Goal: Transaction & Acquisition: Purchase product/service

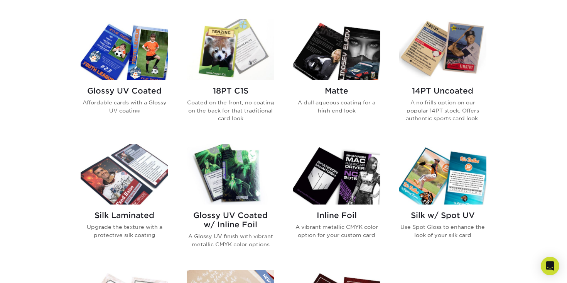
scroll to position [353, 0]
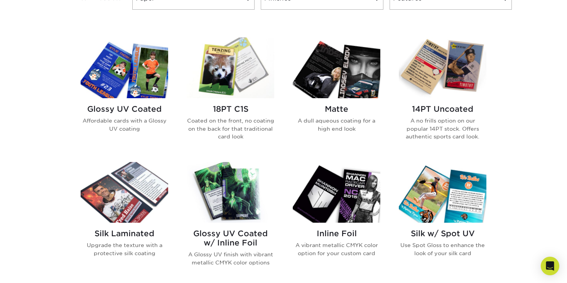
click at [116, 76] on img at bounding box center [125, 67] width 88 height 61
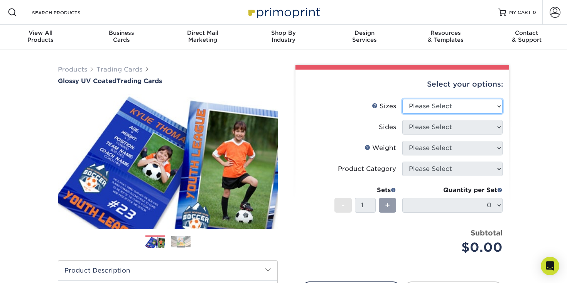
click at [420, 108] on select "Please Select 2.5" x 3.5"" at bounding box center [453, 106] width 100 height 15
select select "2.50x3.50"
click at [403, 99] on select "Please Select 2.5" x 3.5"" at bounding box center [453, 106] width 100 height 15
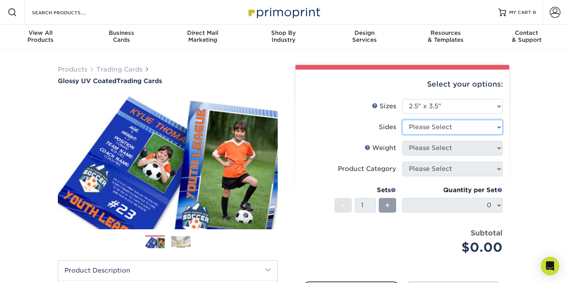
click at [426, 124] on select "Please Select Print Both Sides Print Front Only" at bounding box center [453, 127] width 100 height 15
click at [403, 120] on select "Please Select Print Both Sides Print Front Only" at bounding box center [453, 127] width 100 height 15
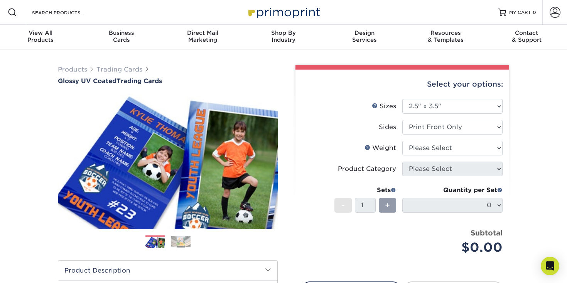
click at [432, 115] on li "Sizes Help Sizes Please Select 2.5" x 3.5"" at bounding box center [402, 109] width 201 height 21
click at [428, 124] on select "Please Select Print Both Sides Print Front Only" at bounding box center [453, 127] width 100 height 15
click at [403, 120] on select "Please Select Print Both Sides Print Front Only" at bounding box center [453, 127] width 100 height 15
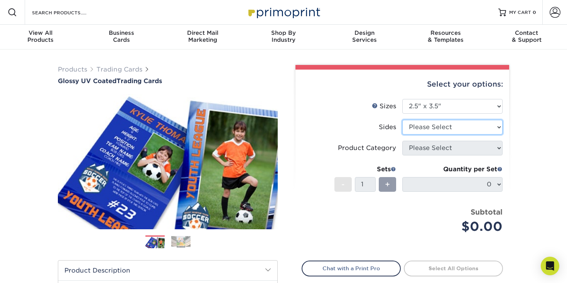
click at [435, 126] on select "Please Select Print Both Sides Print Front Only" at bounding box center [453, 127] width 100 height 15
select select "13abbda7-1d64-4f25-8bb2-c179b224825d"
click at [403, 120] on select "Please Select Print Both Sides Print Front Only" at bounding box center [453, 127] width 100 height 15
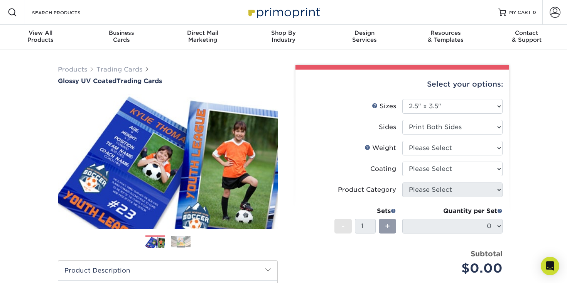
click at [438, 136] on li "Sides Please Select Print Both Sides Print Front Only" at bounding box center [402, 130] width 201 height 21
click at [438, 145] on select "Please Select 16PT 14PT 18PT C1S" at bounding box center [453, 147] width 100 height 15
select select "18PTC1S"
click at [403, 140] on select "Please Select 16PT 14PT 18PT C1S" at bounding box center [453, 147] width 100 height 15
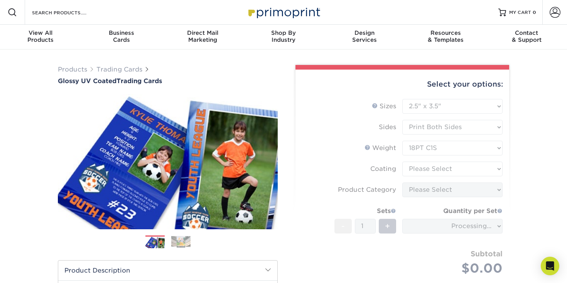
click at [441, 170] on form "Sizes Help Sizes Please Select 2.5" x 3.5" Sides Please Select 16PT - 1" at bounding box center [402, 196] width 201 height 194
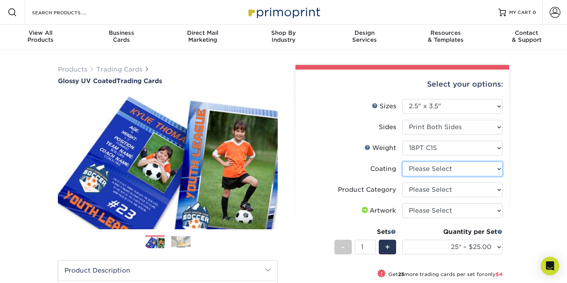
click at [441, 170] on select at bounding box center [453, 168] width 100 height 15
select select "1e8116af-acfc-44b1-83dc-8181aa338834"
click at [403, 161] on select at bounding box center [453, 168] width 100 height 15
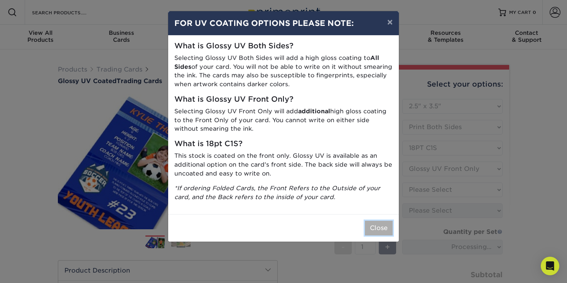
click at [375, 222] on button "Close" at bounding box center [379, 227] width 28 height 15
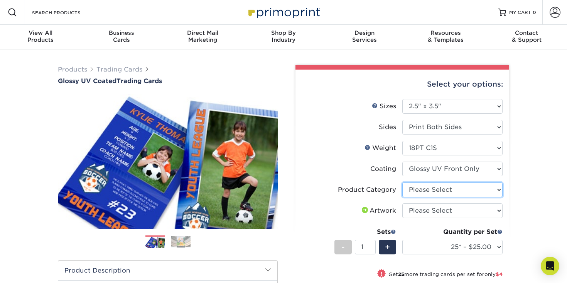
click at [438, 187] on select "Please Select Trading Cards" at bounding box center [453, 189] width 100 height 15
select select "c2f9bce9-36c2-409d-b101-c29d9d031e18"
click at [403, 182] on select "Please Select Trading Cards" at bounding box center [453, 189] width 100 height 15
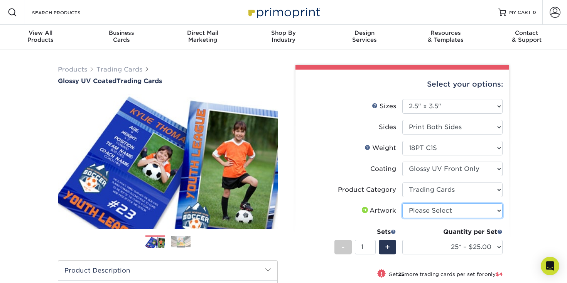
click at [442, 212] on select "Please Select I will upload files I need a design - $100" at bounding box center [453, 210] width 100 height 15
select select "upload"
click at [403, 203] on select "Please Select I will upload files I need a design - $100" at bounding box center [453, 210] width 100 height 15
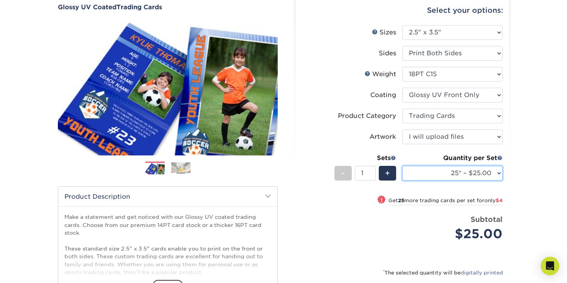
click at [468, 178] on select "25* – $25.00 50* – $29.00 75* – $37.00 100* – $41.00 250* – $48.00 500 – $58.00…" at bounding box center [453, 173] width 100 height 15
click at [403, 166] on select "25* – $25.00 50* – $29.00 75* – $37.00 100* – $41.00 250* – $48.00 500 – $58.00…" at bounding box center [453, 173] width 100 height 15
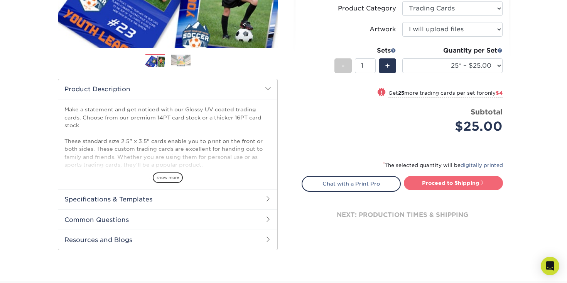
click at [470, 180] on link "Proceed to Shipping" at bounding box center [453, 183] width 99 height 14
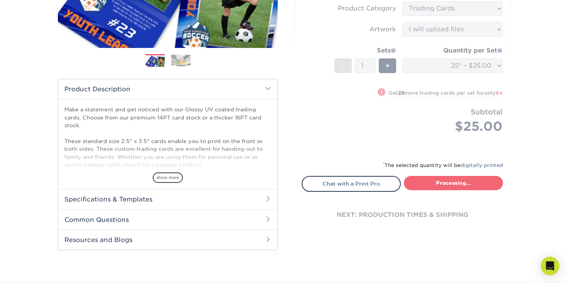
select select "08588386-0599-420e-8c79-4535039915a0"
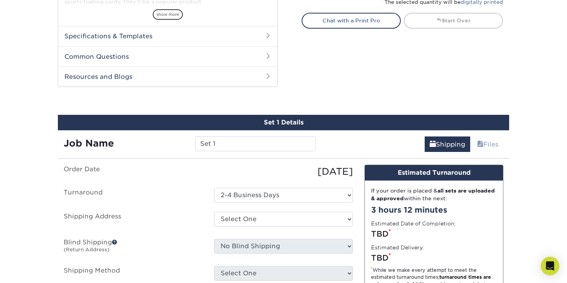
scroll to position [393, 0]
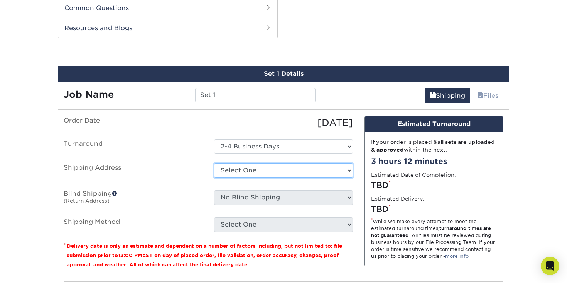
click at [256, 167] on select "Select One + Add New Address - Login" at bounding box center [283, 170] width 139 height 15
select select "newaddress"
click at [214, 163] on select "Select One + Add New Address - Login" at bounding box center [283, 170] width 139 height 15
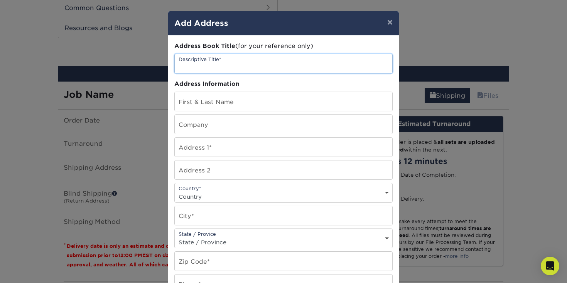
click at [258, 59] on input "text" at bounding box center [284, 63] width 218 height 19
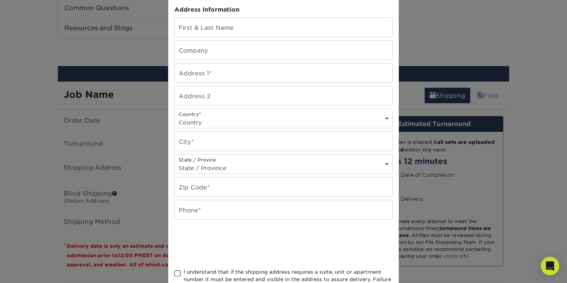
scroll to position [86, 0]
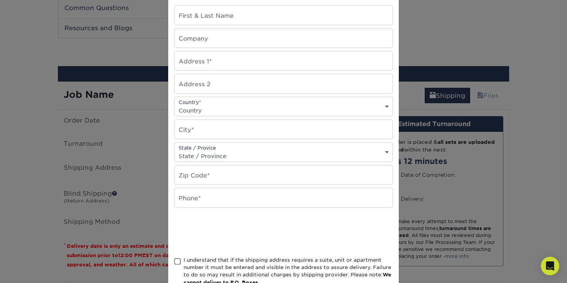
click at [236, 155] on select "State / Province Alabama Alaska Arizona Arkansas California Colorado Connecticu…" at bounding box center [284, 155] width 218 height 11
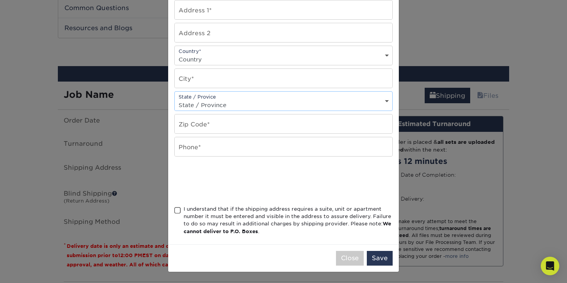
click at [243, 215] on div "I understand that if the shipping address requires a suite, unit or apartment n…" at bounding box center [288, 220] width 209 height 30
click at [0, 0] on input "I understand that if the shipping address requires a suite, unit or apartment n…" at bounding box center [0, 0] width 0 height 0
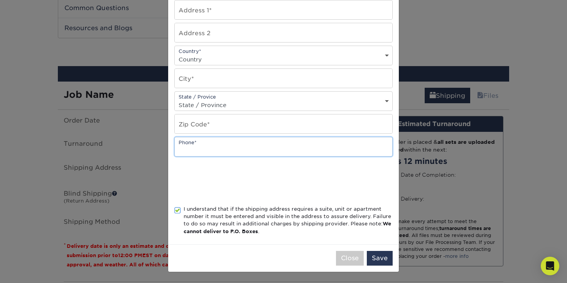
click at [264, 138] on input "text" at bounding box center [284, 146] width 218 height 19
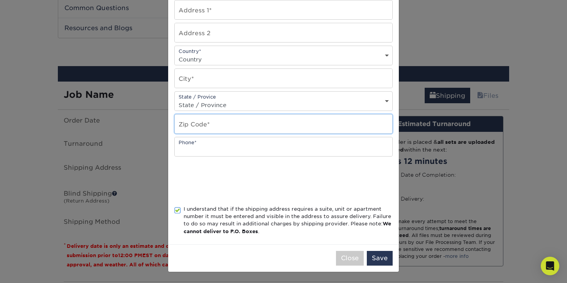
click at [247, 114] on input "text" at bounding box center [284, 123] width 218 height 19
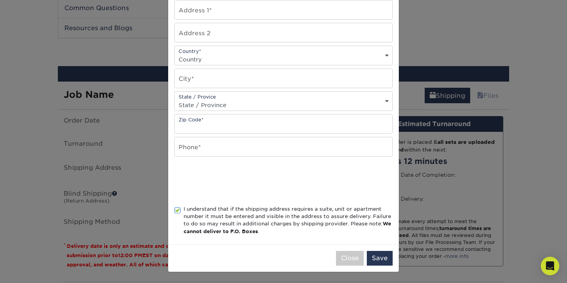
click at [273, 90] on div "Address Book Title (for your reference only) Descriptive Title* Address Informa…" at bounding box center [283, 71] width 218 height 333
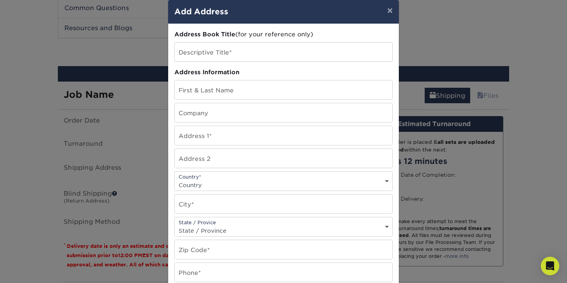
scroll to position [0, 0]
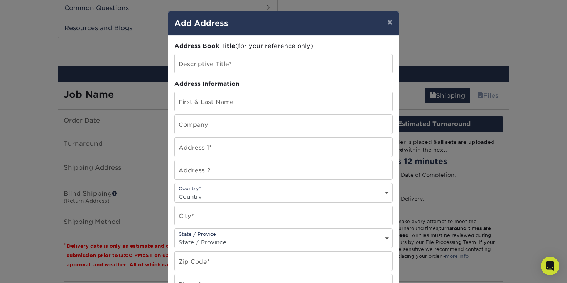
click at [207, 193] on select "Country United States Canada ----------------------------- Afghanistan Albania …" at bounding box center [284, 196] width 218 height 11
select select "ES"
click at [175, 191] on select "Country United States Canada ----------------------------- Afghanistan Albania …" at bounding box center [284, 196] width 218 height 11
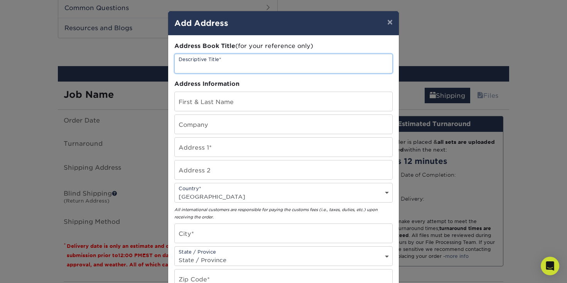
click at [228, 61] on input "text" at bounding box center [284, 63] width 218 height 19
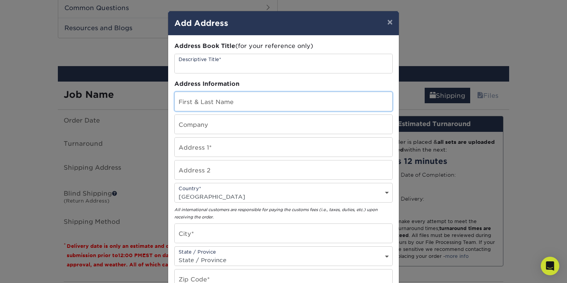
click at [208, 107] on input "text" at bounding box center [284, 101] width 218 height 19
type input "Dan Garcia"
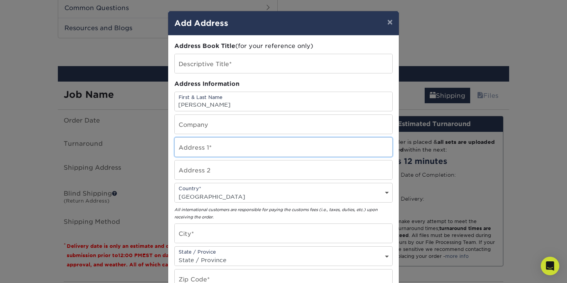
type input "Calle Valencia, nº 48`50. Escalera derecha 2ºB"
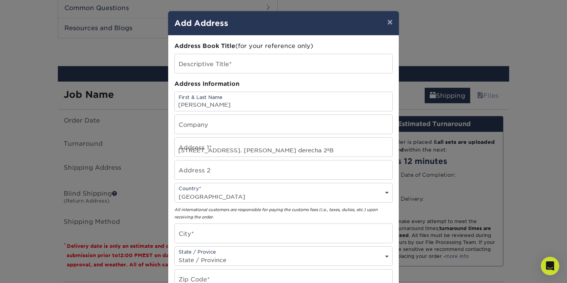
type input "Salamanca"
select select "CL"
type input "37005"
type input "633749291"
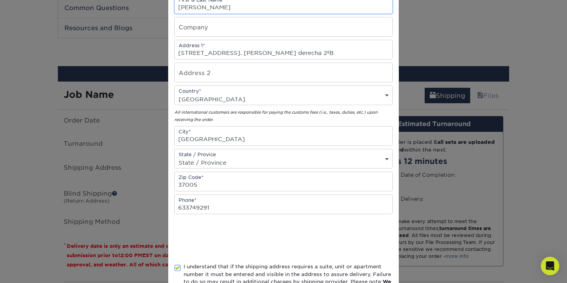
scroll to position [155, 0]
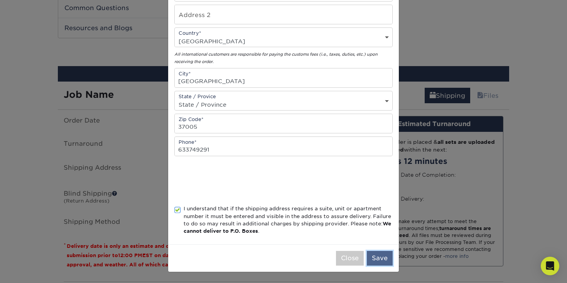
click at [376, 262] on button "Save" at bounding box center [380, 258] width 26 height 15
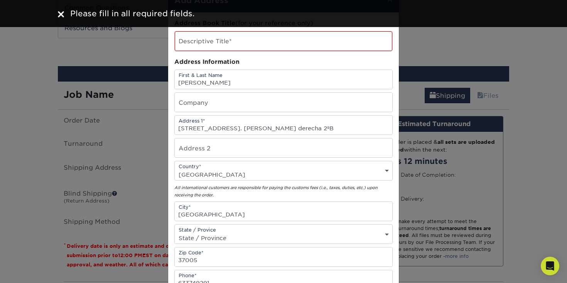
scroll to position [0, 0]
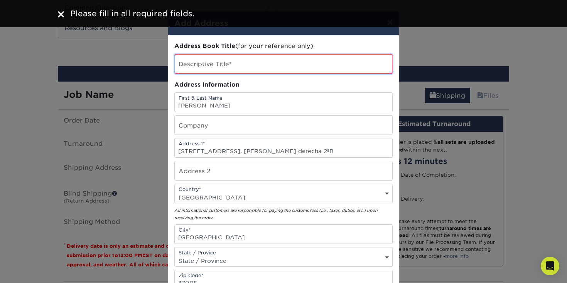
click at [240, 69] on input "text" at bounding box center [284, 64] width 218 height 20
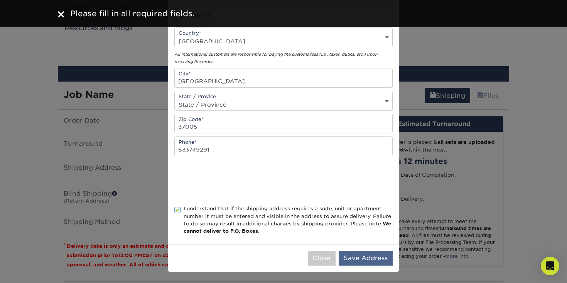
type input "hp"
click at [374, 256] on button "Save Address" at bounding box center [366, 258] width 54 height 15
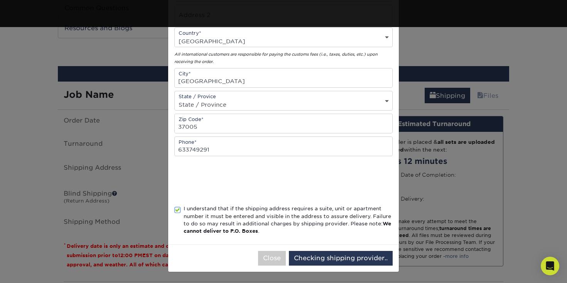
scroll to position [0, 0]
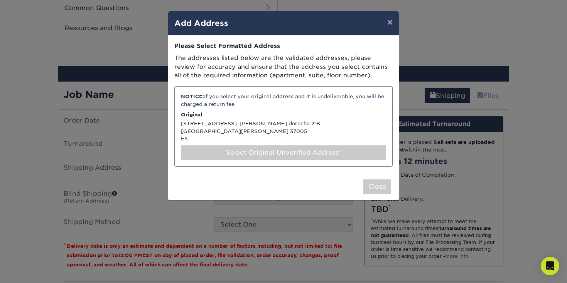
click at [283, 155] on div "Select Original Unverified Address*" at bounding box center [283, 152] width 205 height 15
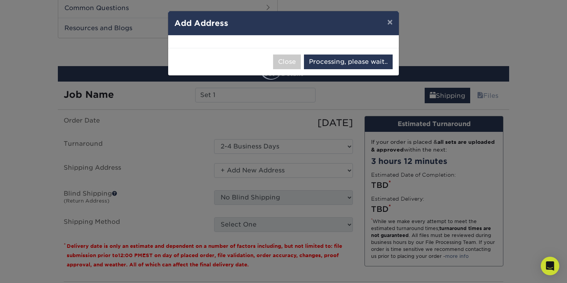
select select "286899"
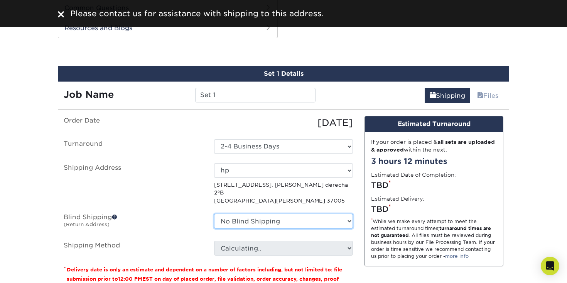
click at [261, 213] on select "No Blind Shipping + Add New Address" at bounding box center [283, 220] width 139 height 15
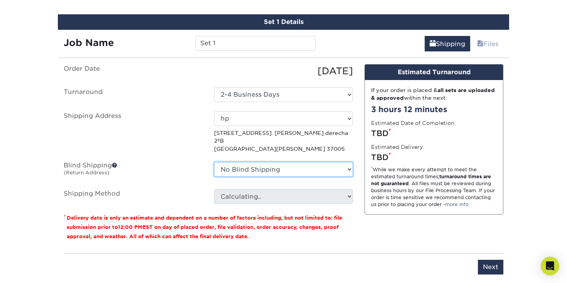
scroll to position [451, 0]
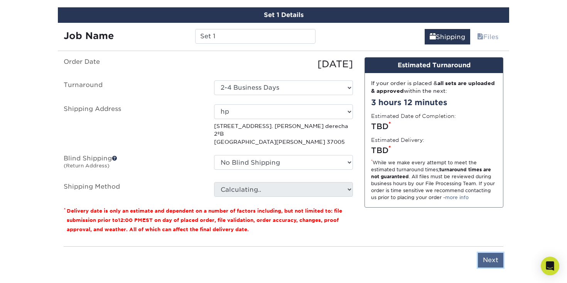
click at [492, 258] on input "Next" at bounding box center [490, 259] width 25 height 15
type input "Next"
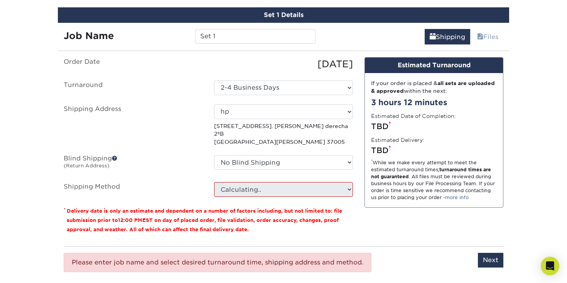
click at [276, 192] on fieldset "Order Date 10/13/2025 Turnaround Select One 2-4 Business Days Shipping Address …" at bounding box center [208, 131] width 289 height 149
click at [273, 113] on select "Select One hp + Add New Address - Login" at bounding box center [283, 111] width 139 height 15
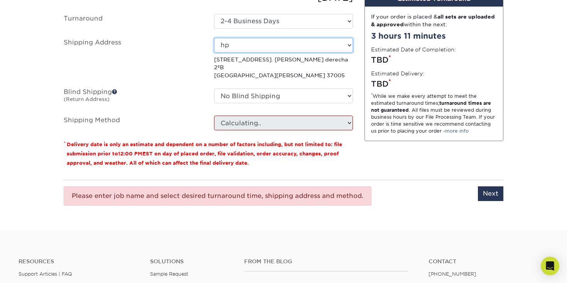
scroll to position [517, 0]
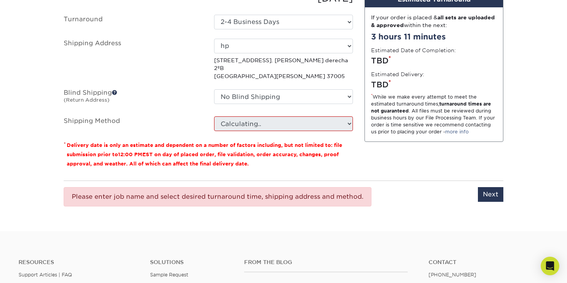
click at [235, 123] on fieldset "Order Date 10/13/2025 Turnaround Select One 2-4 Business Days Shipping Address …" at bounding box center [208, 66] width 289 height 149
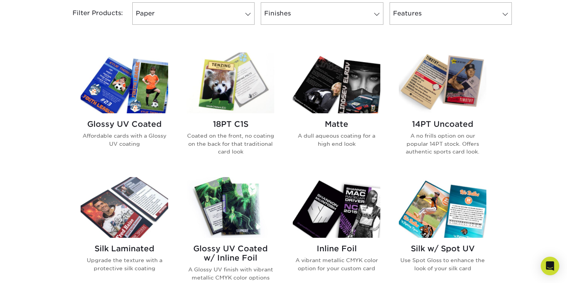
scroll to position [353, 0]
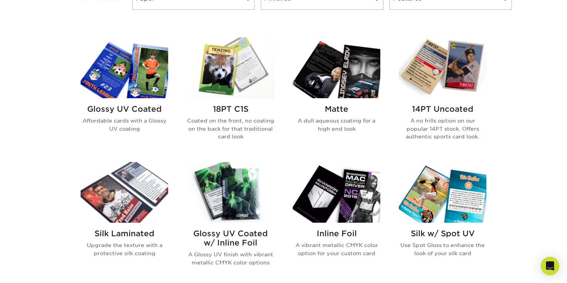
click at [235, 71] on img at bounding box center [231, 67] width 88 height 61
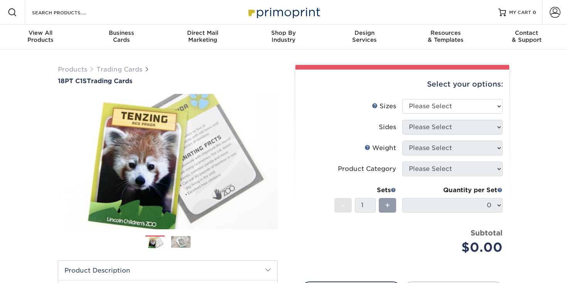
scroll to position [138, 0]
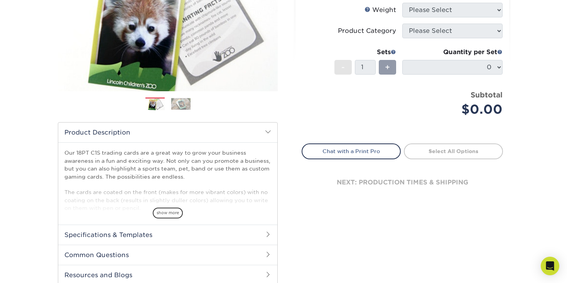
click at [182, 105] on img at bounding box center [180, 104] width 19 height 12
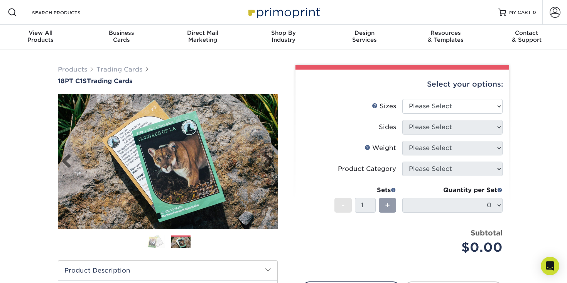
scroll to position [397, 0]
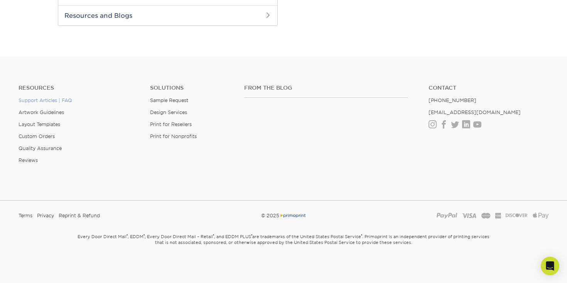
click at [64, 99] on link "Support Articles | FAQ" at bounding box center [46, 100] width 54 height 6
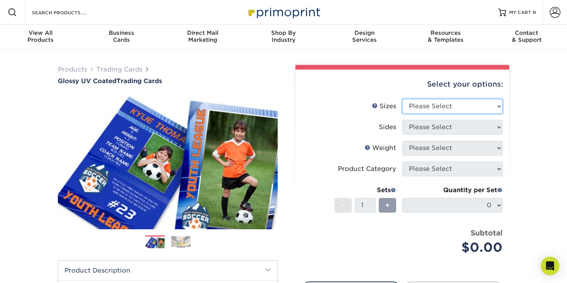
click at [443, 103] on select "Please Select 2.5" x 3.5"" at bounding box center [453, 106] width 100 height 15
click at [403, 99] on select "Please Select 2.5" x 3.5"" at bounding box center [453, 106] width 100 height 15
click at [444, 98] on div "Select your options:" at bounding box center [402, 83] width 201 height 29
click at [440, 103] on select "Please Select 2.5" x 3.5"" at bounding box center [453, 106] width 100 height 15
select select "2.50x3.50"
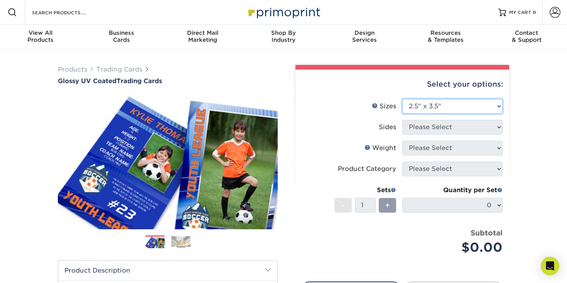
click at [403, 99] on select "Please Select 2.5" x 3.5"" at bounding box center [453, 106] width 100 height 15
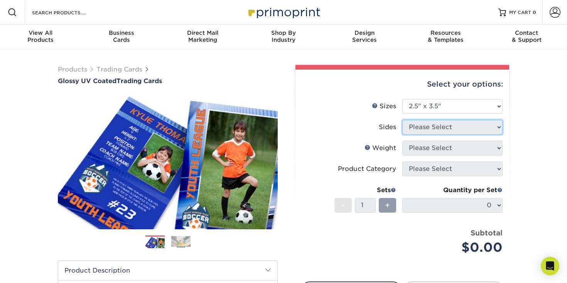
click at [439, 128] on select "Please Select" at bounding box center [453, 127] width 100 height 15
select select "13abbda7-1d64-4f25-8bb2-c179b224825d"
click at [403, 120] on select "Please Select Print Both Sides Print Front Only" at bounding box center [453, 127] width 100 height 15
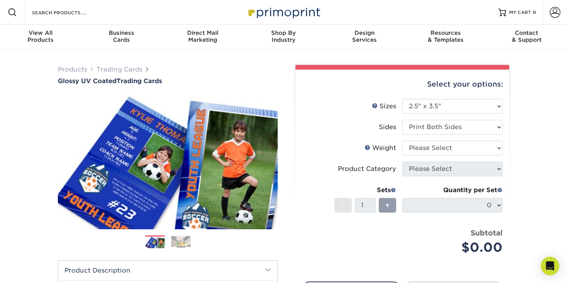
click at [435, 147] on select "Please Select 16PT 14PT 18PT C1S" at bounding box center [453, 147] width 100 height 15
select select "18PTC1S"
click at [403, 140] on select "Please Select 16PT 14PT 18PT C1S" at bounding box center [453, 147] width 100 height 15
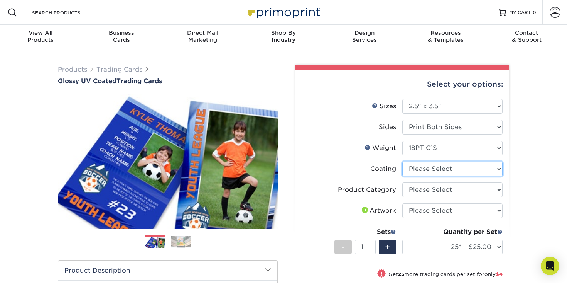
click at [432, 170] on select at bounding box center [453, 168] width 100 height 15
select select "1e8116af-acfc-44b1-83dc-8181aa338834"
click at [403, 161] on select at bounding box center [453, 168] width 100 height 15
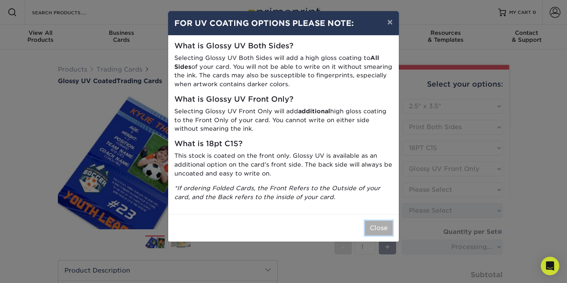
click at [378, 222] on button "Close" at bounding box center [379, 227] width 28 height 15
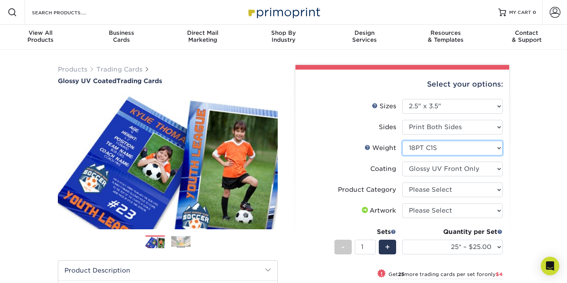
click at [438, 151] on select "Please Select 16PT 14PT 18PT C1S" at bounding box center [453, 147] width 100 height 15
select select "16PT"
click at [403, 140] on select "Please Select 16PT 14PT 18PT C1S" at bounding box center [453, 147] width 100 height 15
select select
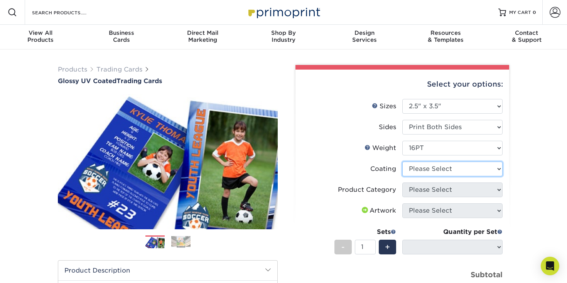
click at [434, 165] on select at bounding box center [453, 168] width 100 height 15
select select "ae367451-b2b8-45df-a344-0f05b6a12993"
click at [403, 161] on select at bounding box center [453, 168] width 100 height 15
select select "-1"
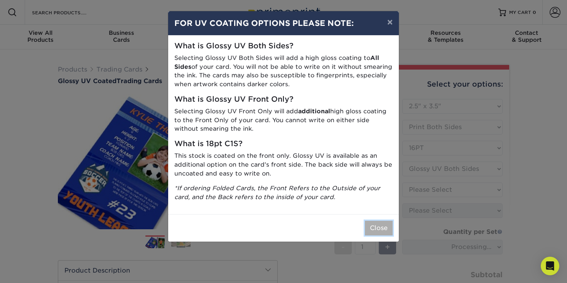
click at [379, 223] on button "Close" at bounding box center [379, 227] width 28 height 15
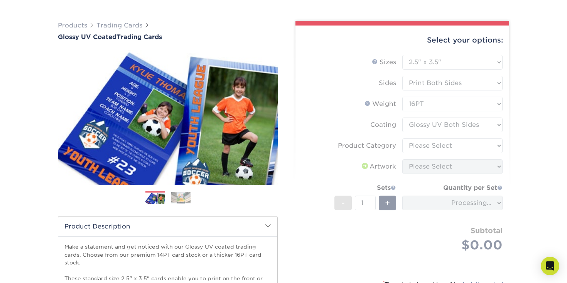
scroll to position [45, 0]
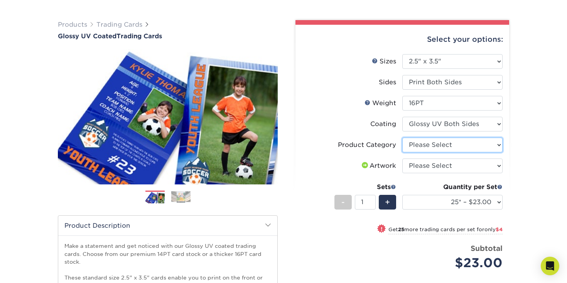
click at [413, 143] on select "Please Select Trading Cards" at bounding box center [453, 144] width 100 height 15
select select "c2f9bce9-36c2-409d-b101-c29d9d031e18"
click at [403, 137] on select "Please Select Trading Cards" at bounding box center [453, 144] width 100 height 15
click at [428, 163] on select "Please Select I will upload files I need a design - $100" at bounding box center [453, 165] width 100 height 15
select select "upload"
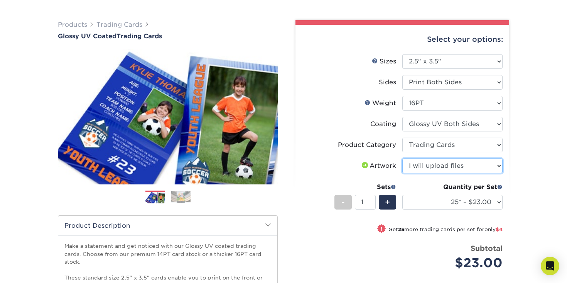
click at [403, 158] on select "Please Select I will upload files I need a design - $100" at bounding box center [453, 165] width 100 height 15
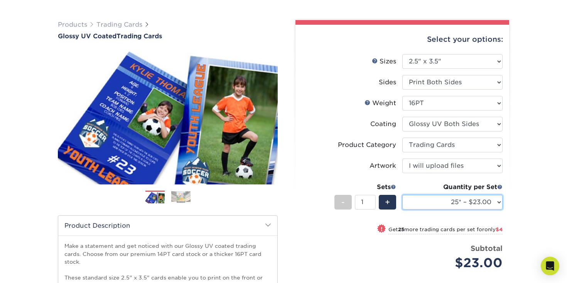
click at [432, 201] on select "25* – $23.00 50* – $27.00 75* – $33.00 100* – $37.00 250* – $47.00 500 – $58.00…" at bounding box center [453, 202] width 100 height 15
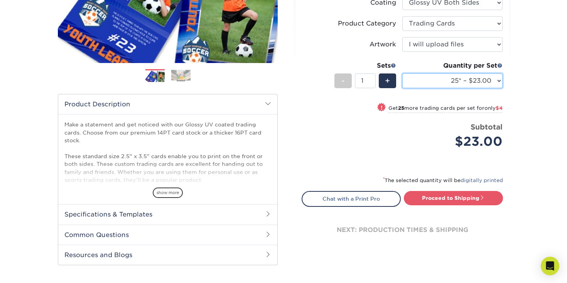
scroll to position [183, 0]
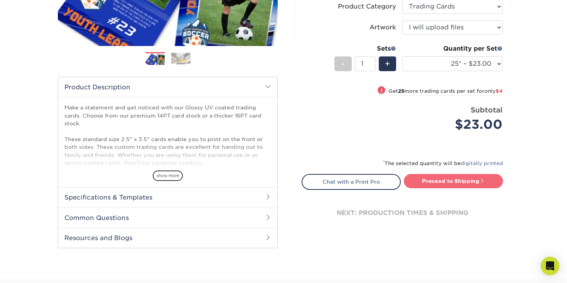
click at [444, 181] on link "Proceed to Shipping" at bounding box center [453, 181] width 99 height 14
type input "Set 1"
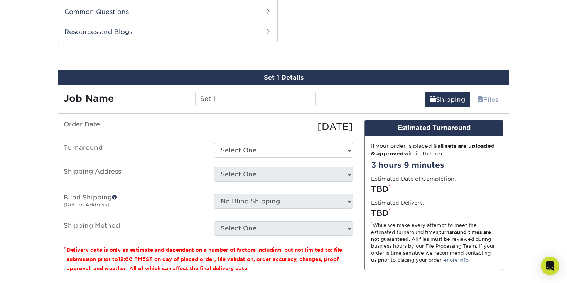
scroll to position [393, 0]
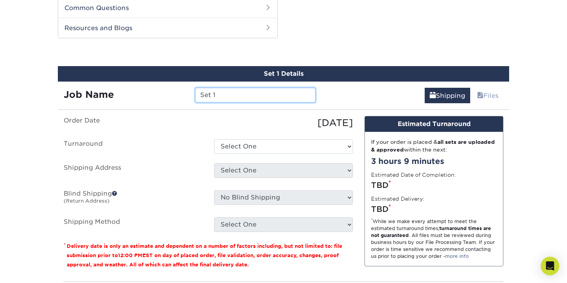
click at [239, 96] on input "Set 1" at bounding box center [255, 95] width 120 height 15
type input "HarryP"
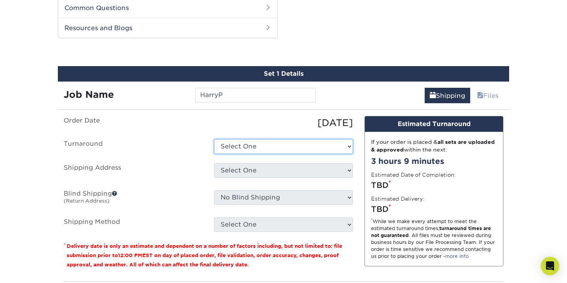
click at [238, 150] on select "Select One 2-4 Business Days 2 Day Next Business Day" at bounding box center [283, 146] width 139 height 15
select select "ef1172ad-6318-4692-b71b-0c3b021d6cc2"
click at [214, 139] on select "Select One 2-4 Business Days 2 Day Next Business Day" at bounding box center [283, 146] width 139 height 15
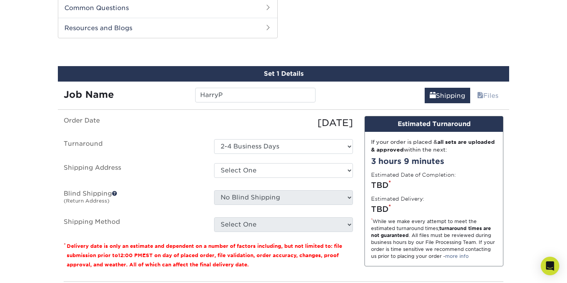
click at [256, 117] on div "10/13/2025" at bounding box center [283, 123] width 151 height 14
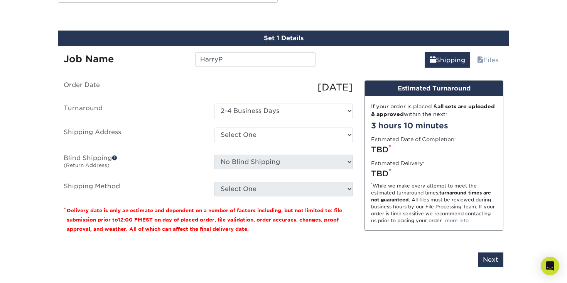
scroll to position [431, 0]
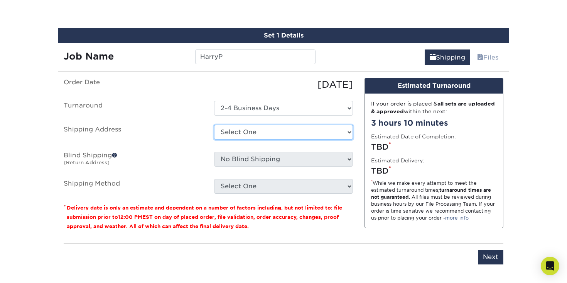
click at [277, 133] on select "Select One hp + Add New Address - Login" at bounding box center [283, 132] width 139 height 15
select select "newaddress"
click at [214, 125] on select "Select One hp + Add New Address - Login" at bounding box center [283, 132] width 139 height 15
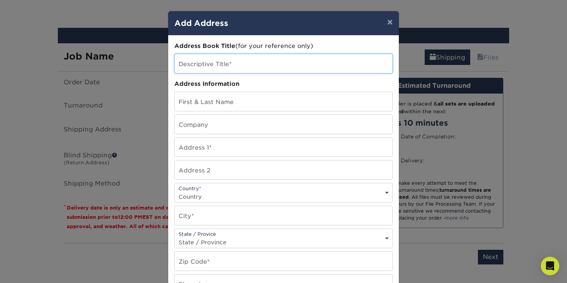
click at [234, 61] on input "text" at bounding box center [284, 63] width 218 height 19
type input "HP"
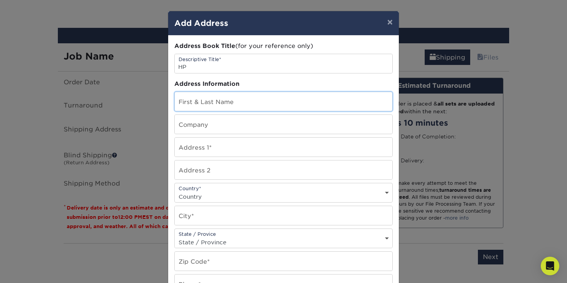
click at [186, 100] on input "text" at bounding box center [284, 101] width 218 height 19
type input "Daniel García"
type input "Calle de la Radio, 30 4B"
select select "ES"
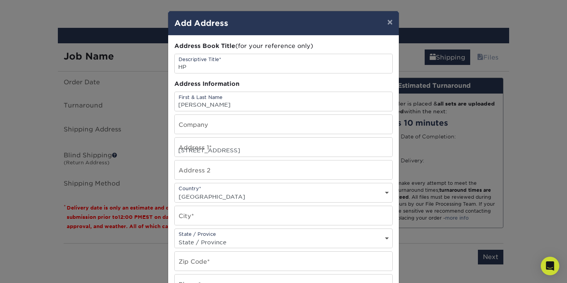
type input "Salamanca"
select select "SA"
type input "37003"
type input "633749291"
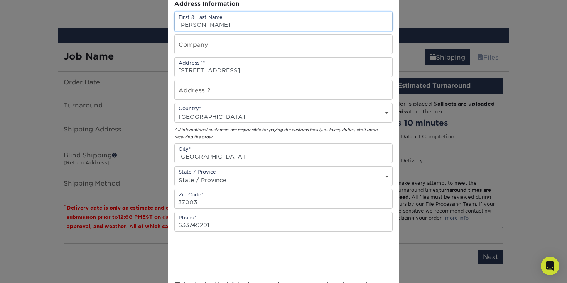
scroll to position [98, 0]
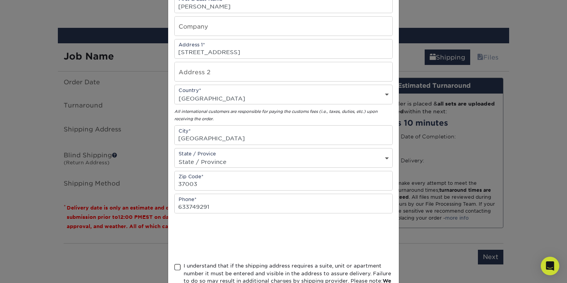
click at [212, 161] on select "State / Province Alabama Alaska Arizona Arkansas California Colorado Connecticu…" at bounding box center [284, 161] width 218 height 11
select select
click at [175, 156] on select "State / Province Alabama Alaska Arizona Arkansas California Colorado Connecticu…" at bounding box center [284, 161] width 218 height 11
click at [241, 159] on select "State / Province Alabama Alaska Arizona Arkansas California Colorado Connecticu…" at bounding box center [284, 161] width 218 height 11
click at [175, 156] on select "State / Province Alabama Alaska Arizona Arkansas California Colorado Connecticu…" at bounding box center [284, 161] width 218 height 11
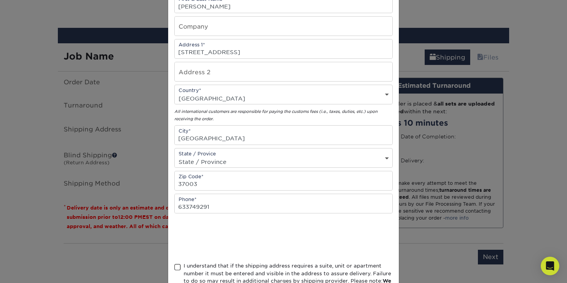
click at [247, 117] on div "All international customers are responsible for paying the customs fees (i.e., …" at bounding box center [283, 114] width 218 height 15
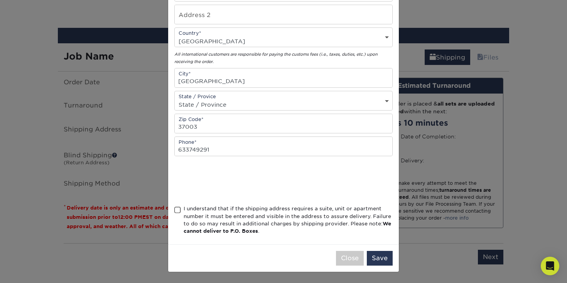
click at [183, 212] on div "I understand that if the shipping address requires a suite, unit or apartment n…" at bounding box center [283, 221] width 218 height 33
click at [178, 208] on span at bounding box center [177, 209] width 7 height 7
click at [0, 0] on input "I understand that if the shipping address requires a suite, unit or apartment n…" at bounding box center [0, 0] width 0 height 0
click at [385, 257] on button "Save" at bounding box center [380, 258] width 26 height 15
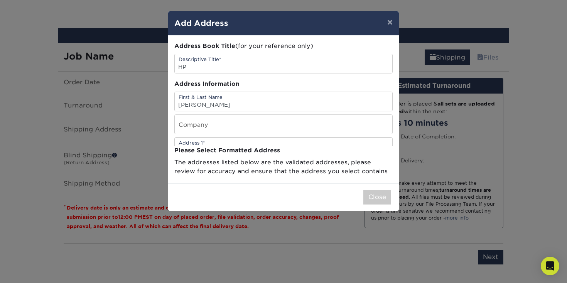
scroll to position [0, 0]
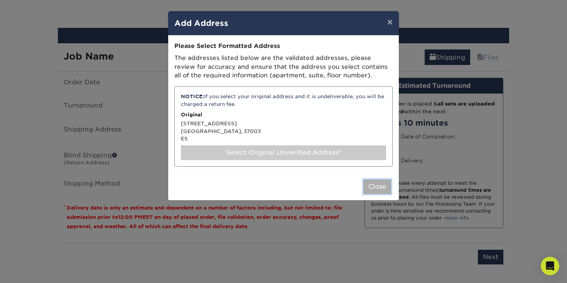
click at [371, 183] on button "Close" at bounding box center [378, 186] width 28 height 15
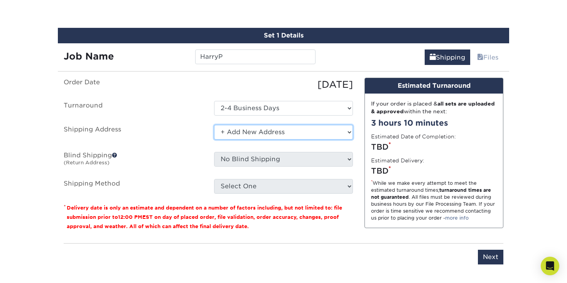
click at [303, 131] on select "Select One hp + Add New Address - Login" at bounding box center [283, 132] width 139 height 15
click at [214, 125] on select "Select One hp + Add New Address - Login" at bounding box center [283, 132] width 139 height 15
click at [248, 142] on ul "Order Date 10/13/2025 Turnaround Select One 2-4 Business Days 2 Day Next Busine…" at bounding box center [208, 136] width 289 height 116
click at [259, 130] on select "Select One hp + Add New Address - Login" at bounding box center [283, 132] width 139 height 15
click at [214, 125] on select "Select One hp + Add New Address - Login" at bounding box center [283, 132] width 139 height 15
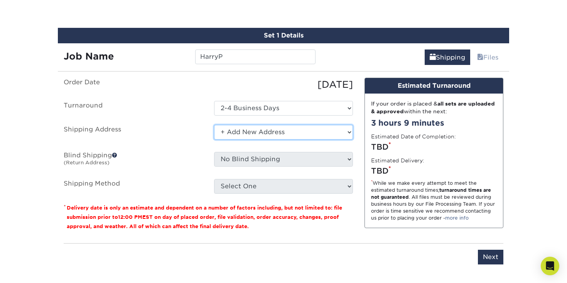
click at [246, 128] on select "Select One hp + Add New Address - Login" at bounding box center [283, 132] width 139 height 15
select select "286899"
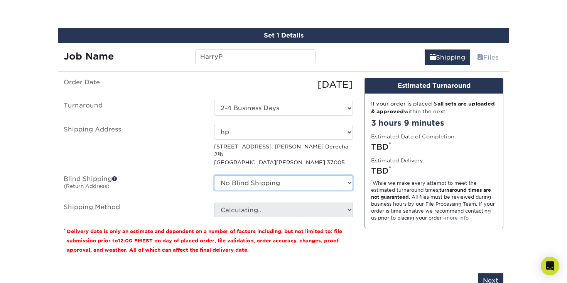
click at [257, 175] on select "No Blind Shipping hp + Add New Address" at bounding box center [283, 182] width 139 height 15
select select "286899"
click at [214, 175] on select "No Blind Shipping hp + Add New Address" at bounding box center [283, 182] width 139 height 15
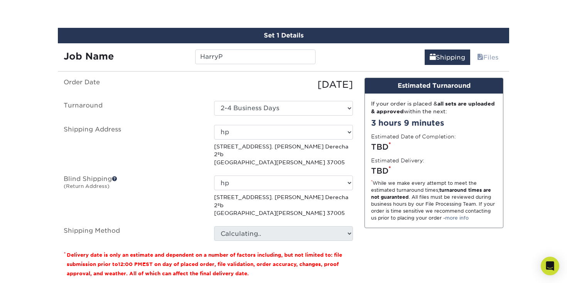
click at [273, 193] on p "Calle Valencia, Nº 48`50. Escalera Derecha 2ºb Salamanca, CL 37005" at bounding box center [283, 205] width 139 height 24
